Goal: Information Seeking & Learning: Learn about a topic

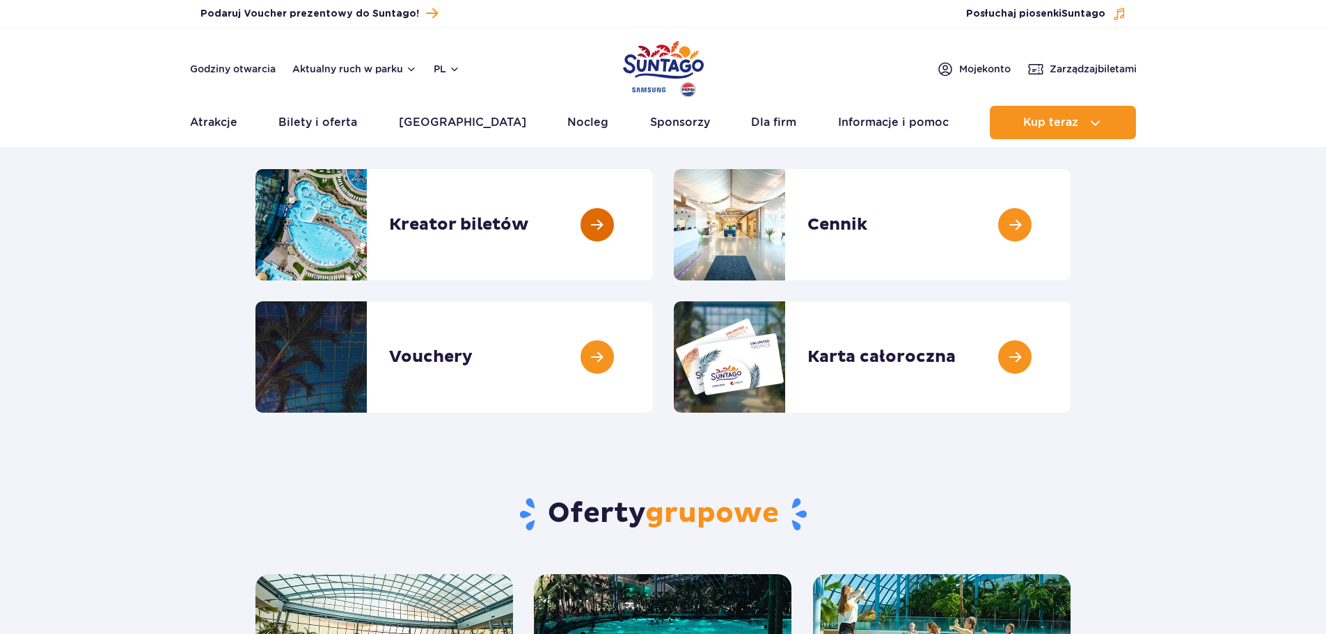
scroll to position [139, 0]
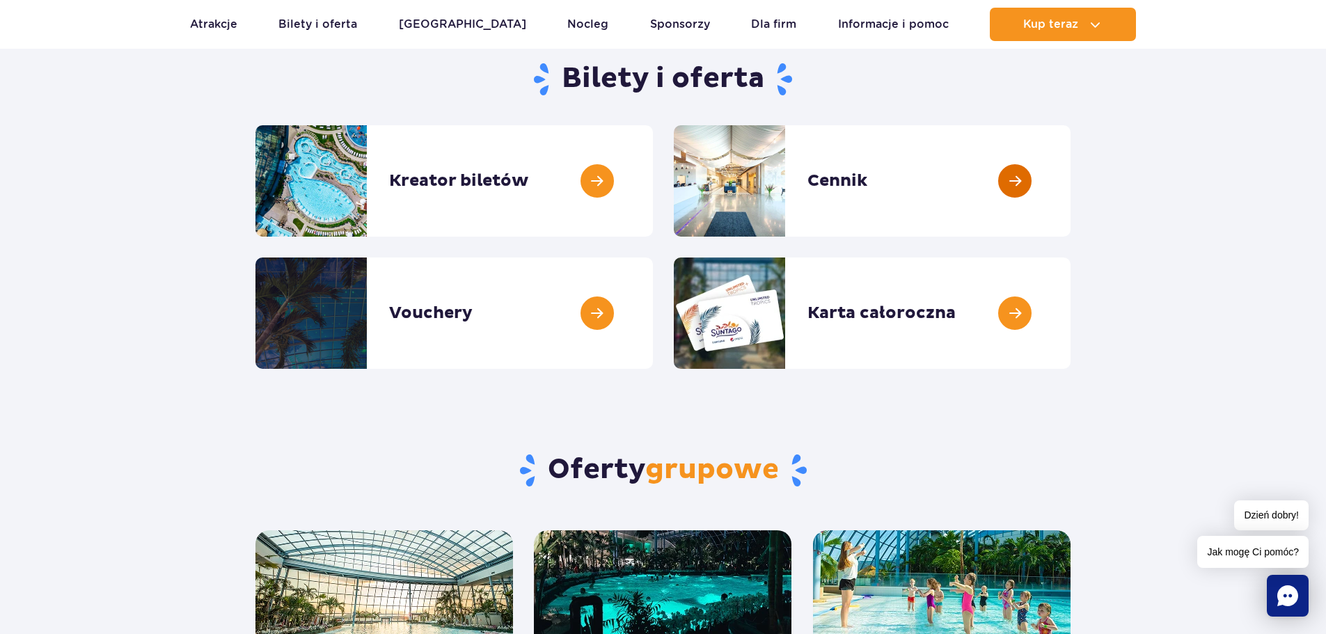
click at [1071, 183] on link at bounding box center [1071, 180] width 0 height 111
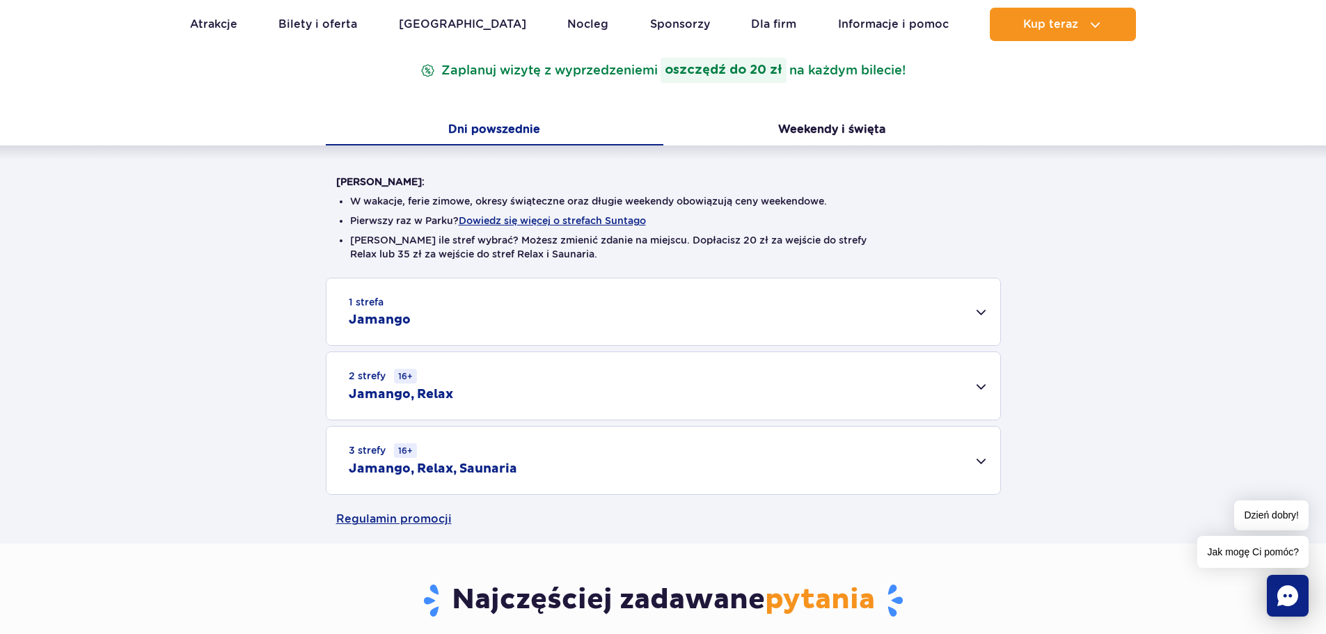
scroll to position [278, 0]
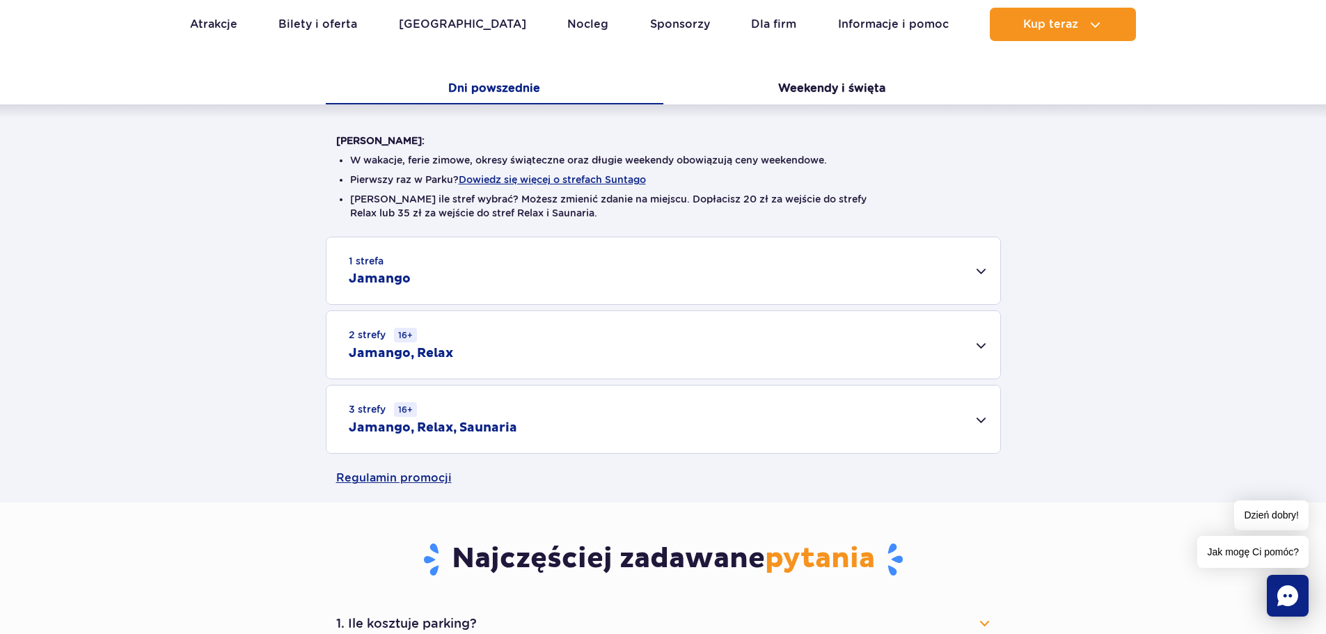
click at [548, 411] on div "3 strefy 16+ Jamango, Relax, Saunaria" at bounding box center [664, 420] width 674 height 68
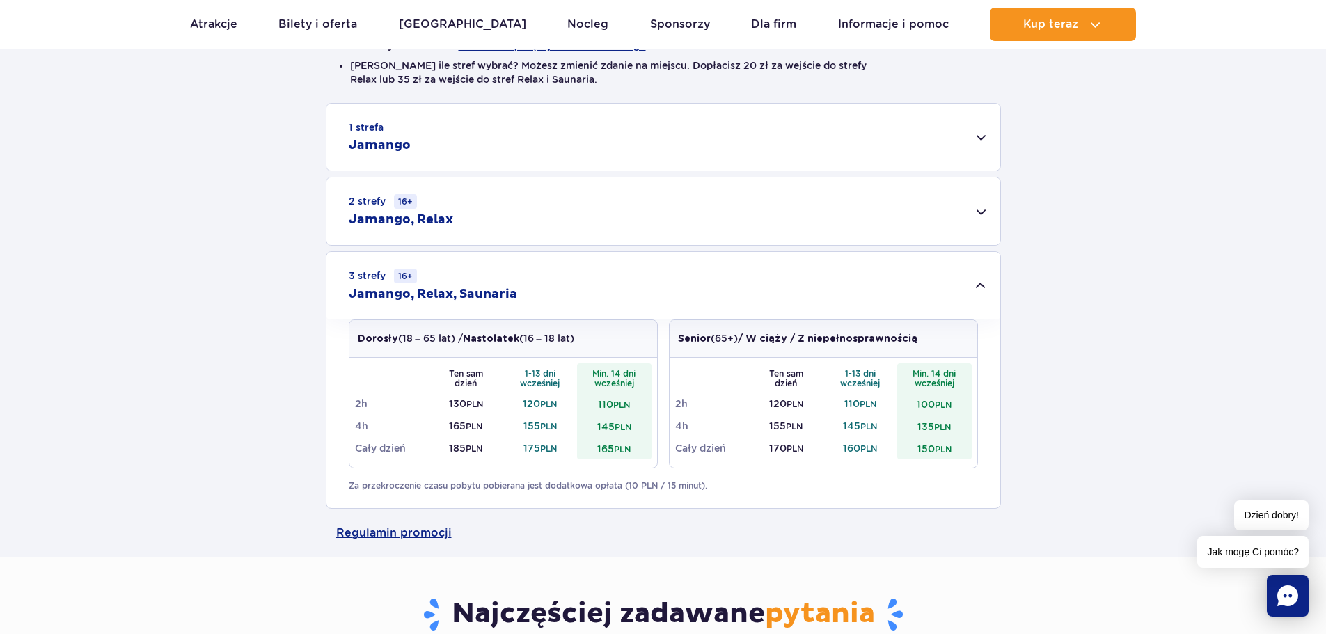
scroll to position [418, 0]
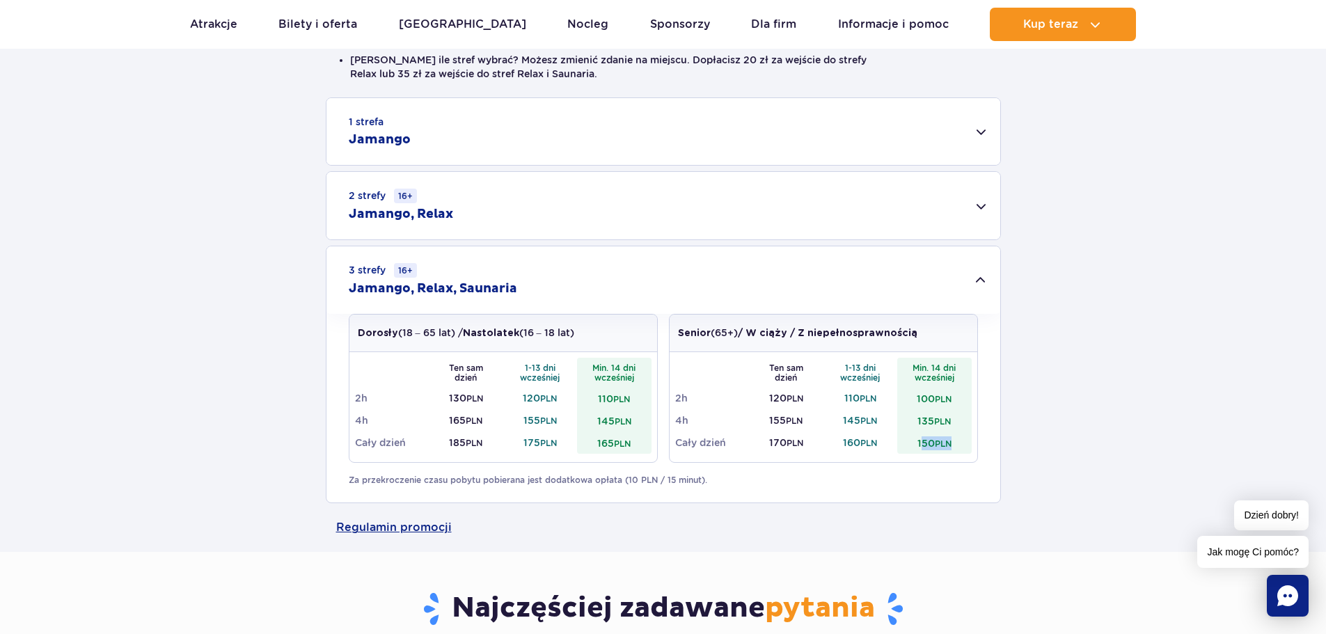
drag, startPoint x: 918, startPoint y: 443, endPoint x: 955, endPoint y: 440, distance: 36.3
click at [955, 440] on td "150 PLN" at bounding box center [934, 443] width 74 height 22
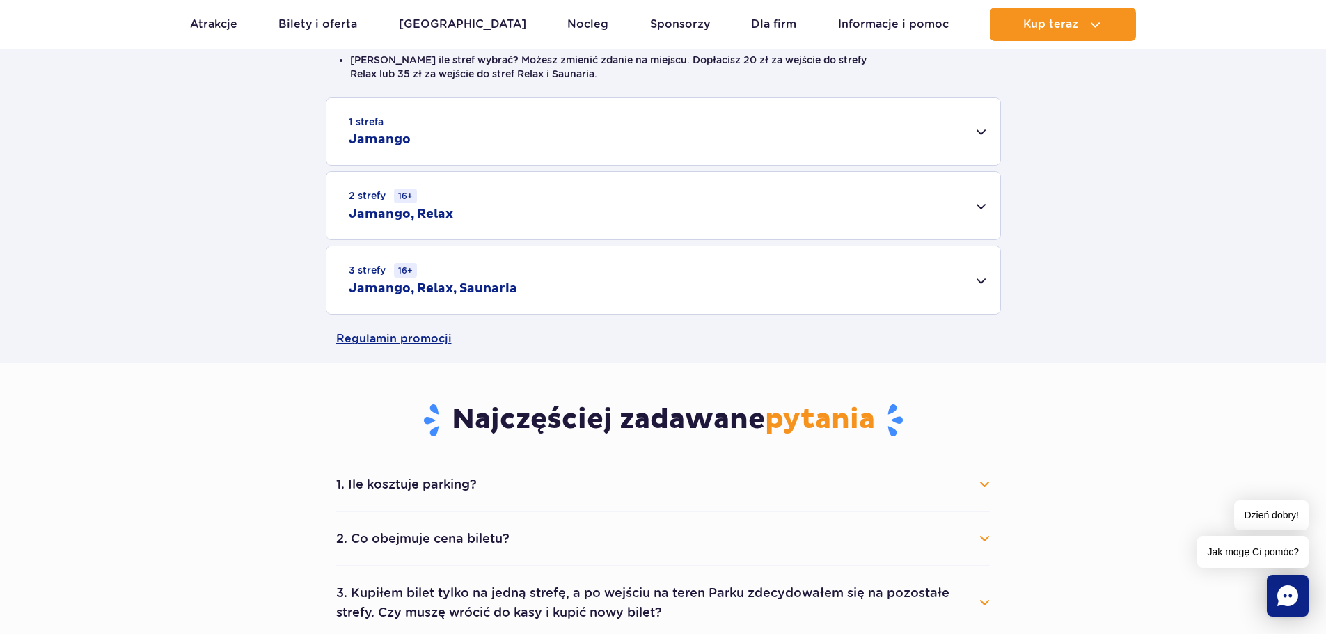
click at [960, 300] on div "3 strefy 16+ Jamango, Relax, Saunaria" at bounding box center [664, 280] width 674 height 68
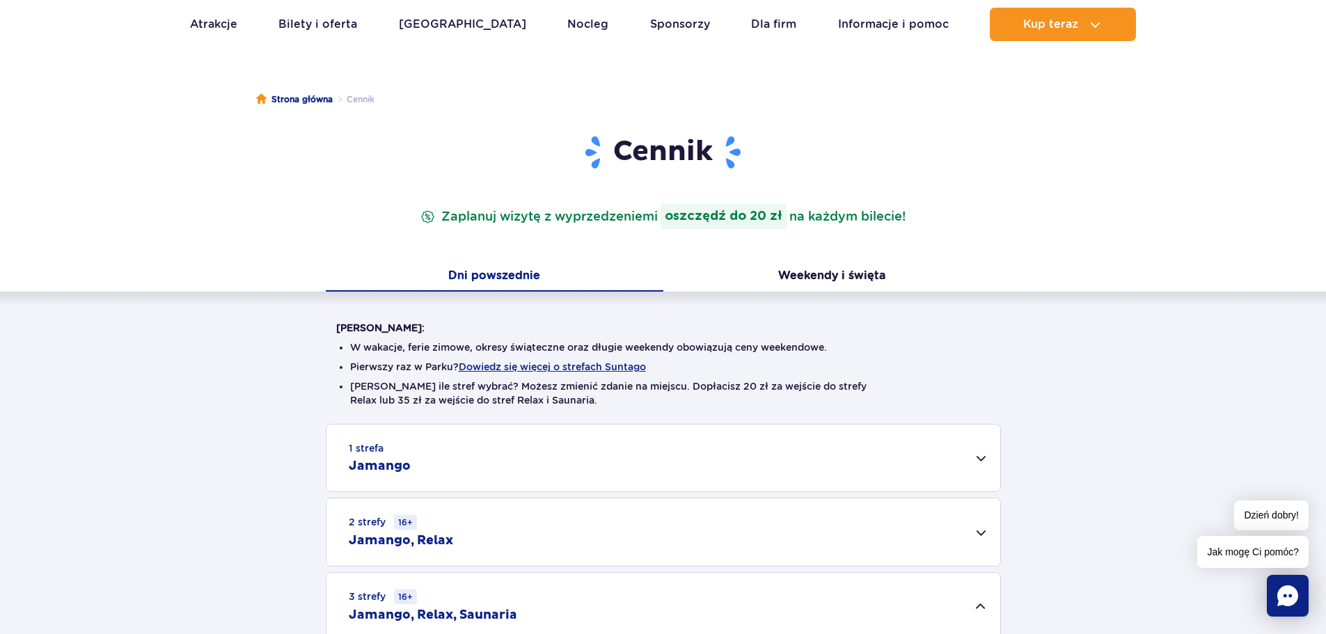
scroll to position [0, 0]
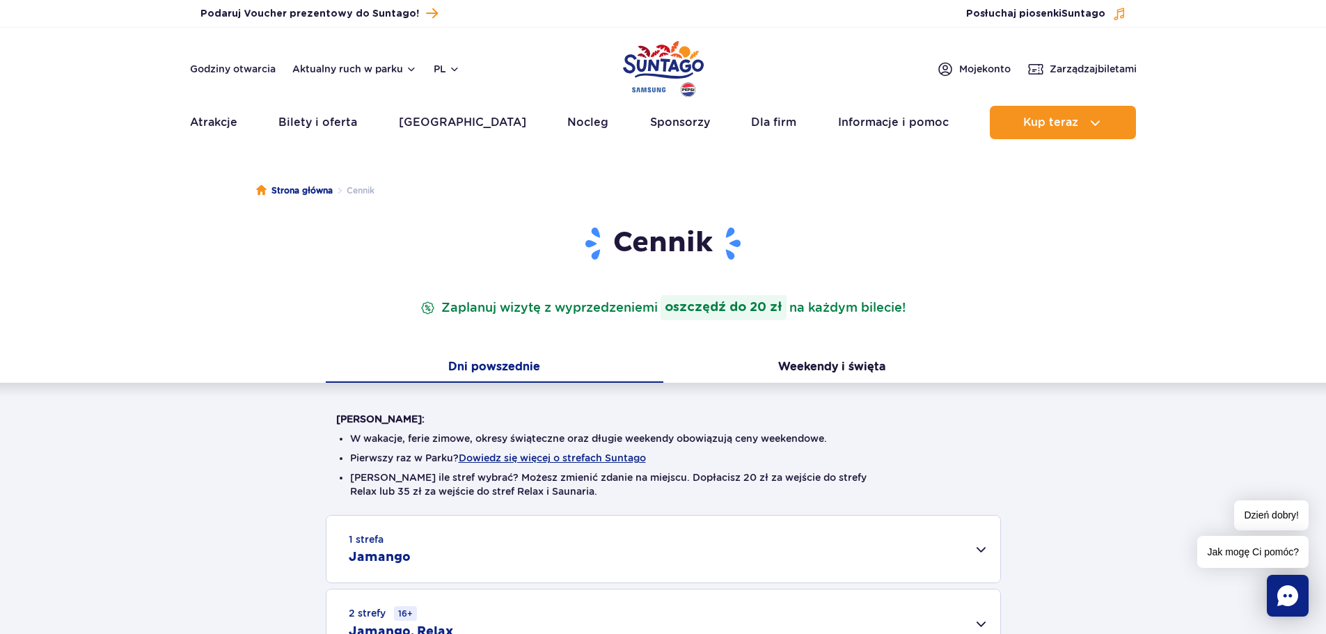
drag, startPoint x: 1002, startPoint y: 498, endPoint x: 1004, endPoint y: 251, distance: 247.2
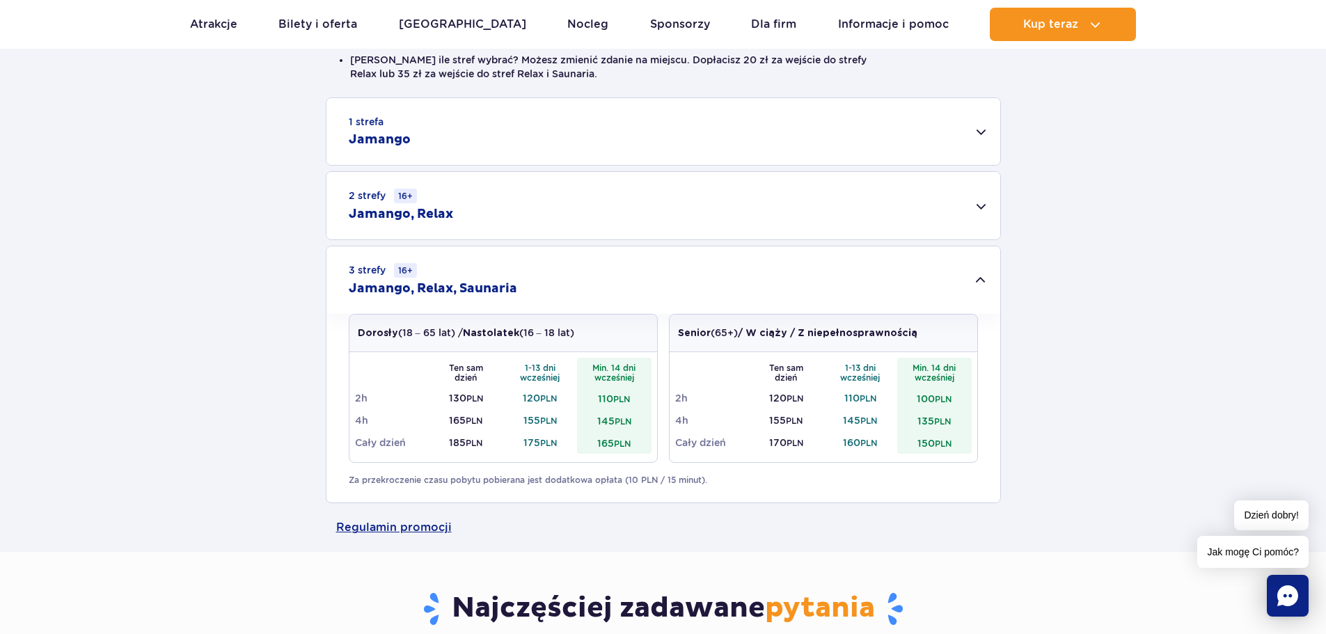
scroll to position [487, 0]
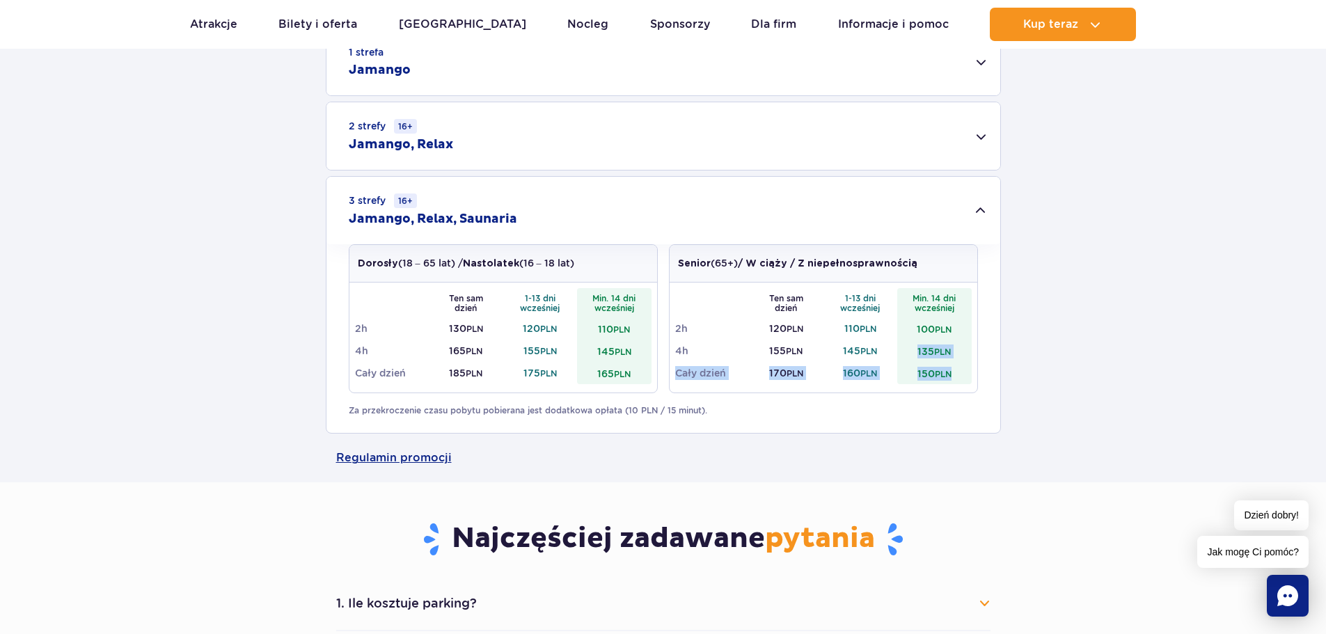
drag, startPoint x: 906, startPoint y: 349, endPoint x: 966, endPoint y: 370, distance: 63.0
click at [966, 370] on tbody "Ten sam dzień 1-13 dni wcześniej Min. 14 dni wcześniej 2h 120 PLN 110 PLN 100 P…" at bounding box center [823, 336] width 297 height 96
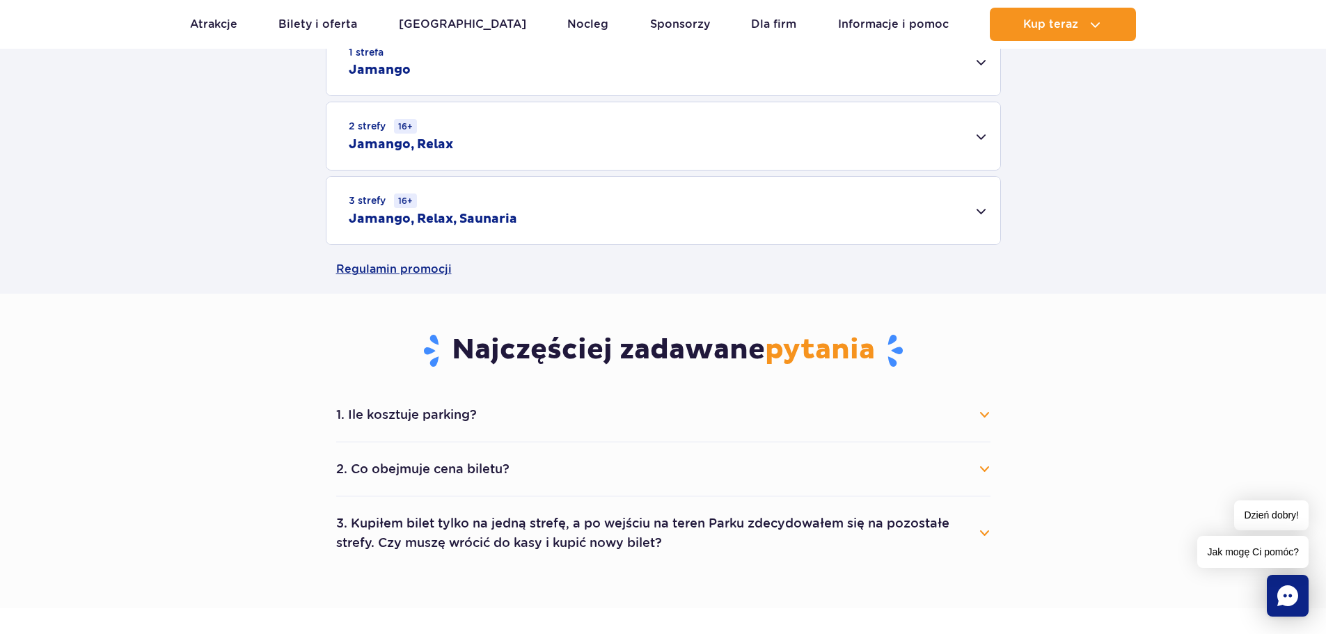
click at [981, 381] on div "Najczęściej zadawane pytania 1. Ile kosztuje parking? Parking kosztuje 25 zł za…" at bounding box center [663, 432] width 675 height 276
click at [1014, 242] on div "1 strefa Jamango Dorosły (18 – 65 lat) / Nastolatek (16 – 18 lat) Ten sam dzień…" at bounding box center [663, 136] width 1326 height 217
click at [948, 221] on div "3 strefy 16+ Jamango, Relax, Saunaria" at bounding box center [664, 211] width 674 height 68
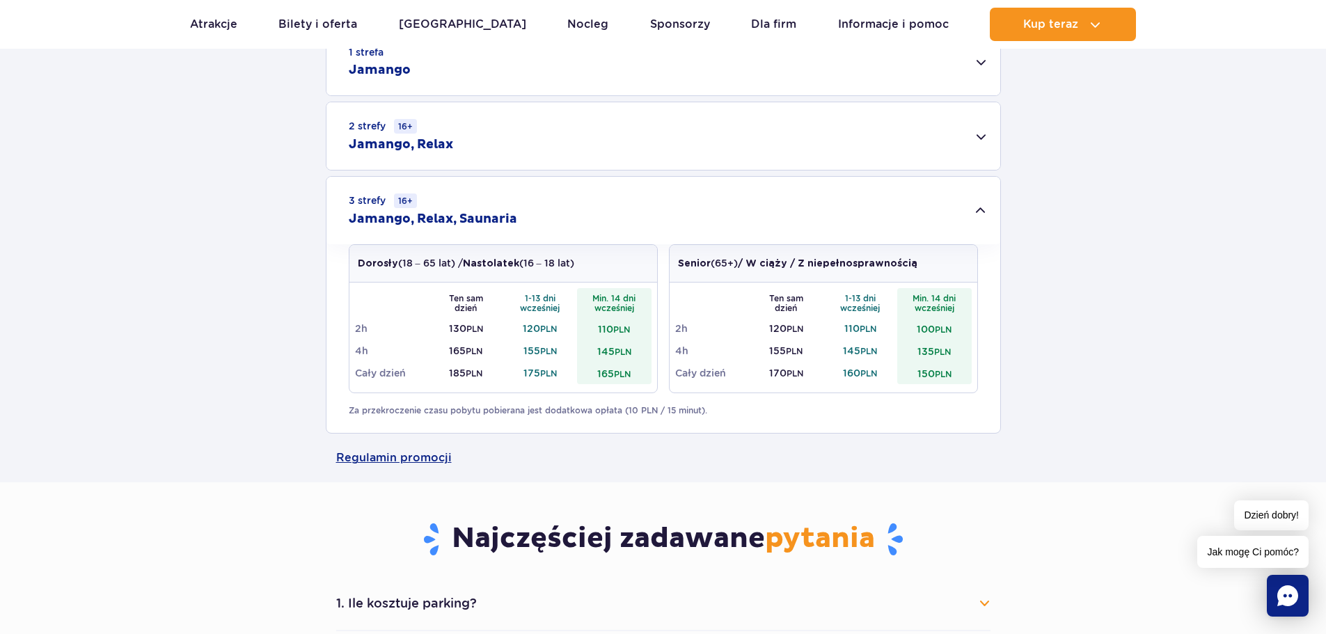
click at [797, 142] on div "2 strefy 16+ Jamango, Relax" at bounding box center [664, 136] width 674 height 68
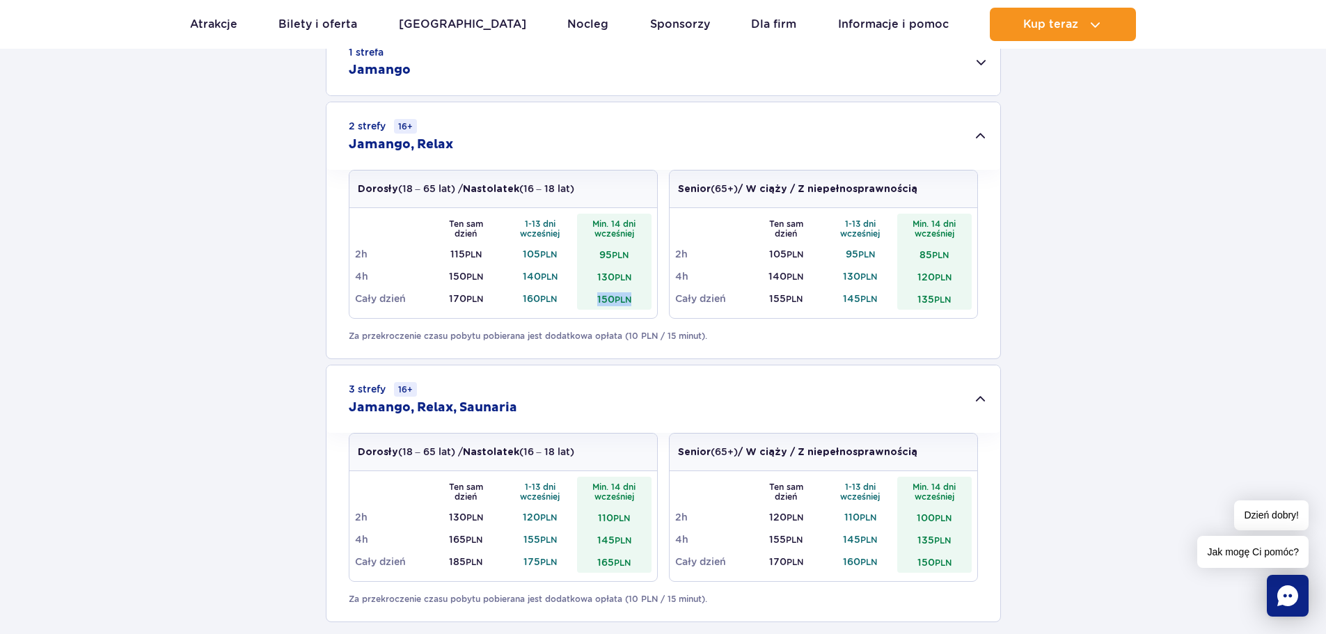
drag, startPoint x: 596, startPoint y: 301, endPoint x: 635, endPoint y: 304, distance: 39.1
click at [635, 304] on td "150 PLN" at bounding box center [614, 299] width 74 height 22
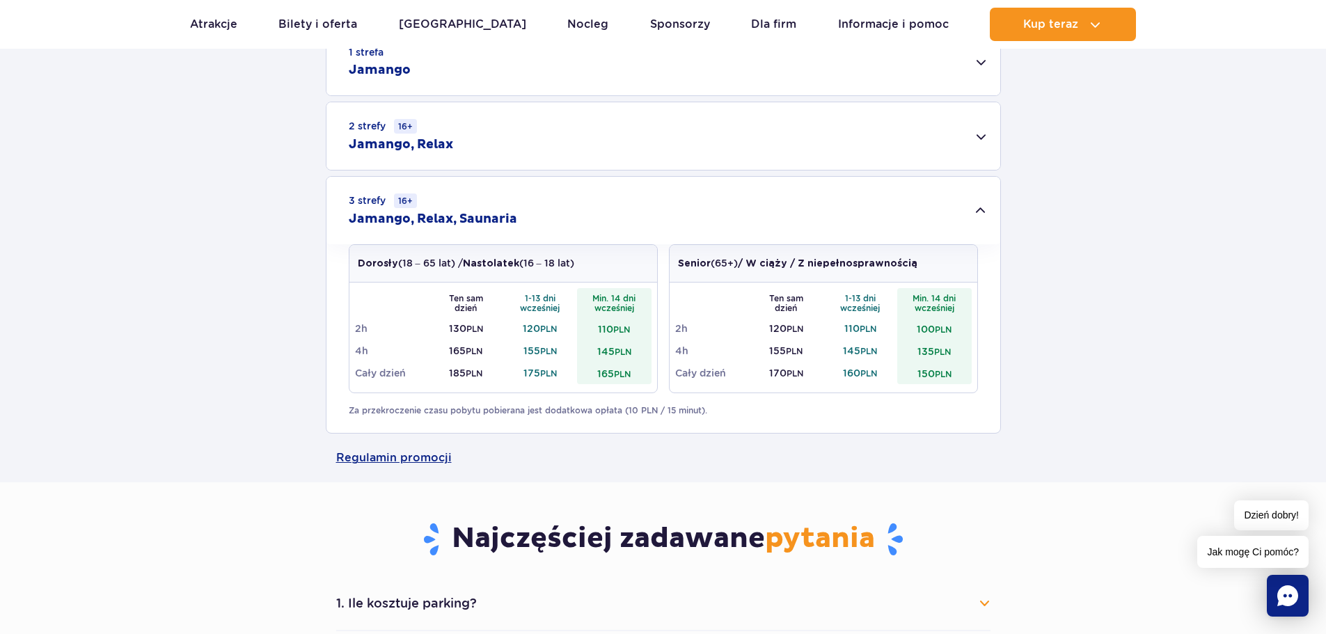
click at [635, 165] on div "2 strefy 16+ Jamango, Relax" at bounding box center [664, 136] width 674 height 68
